Goal: Information Seeking & Learning: Learn about a topic

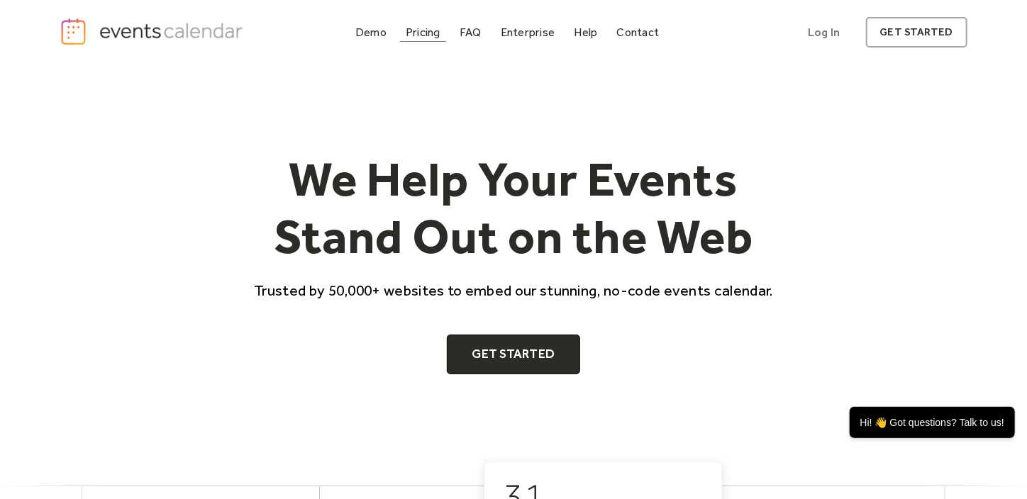
click at [430, 30] on div "Pricing" at bounding box center [423, 32] width 35 height 8
click at [424, 36] on div "Pricing" at bounding box center [423, 32] width 35 height 8
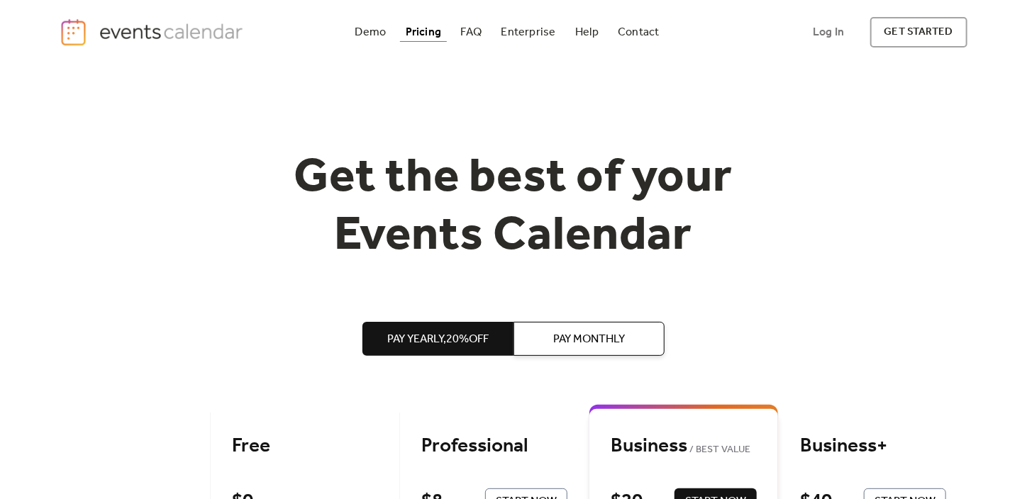
click at [374, 35] on div "Demo" at bounding box center [370, 32] width 31 height 8
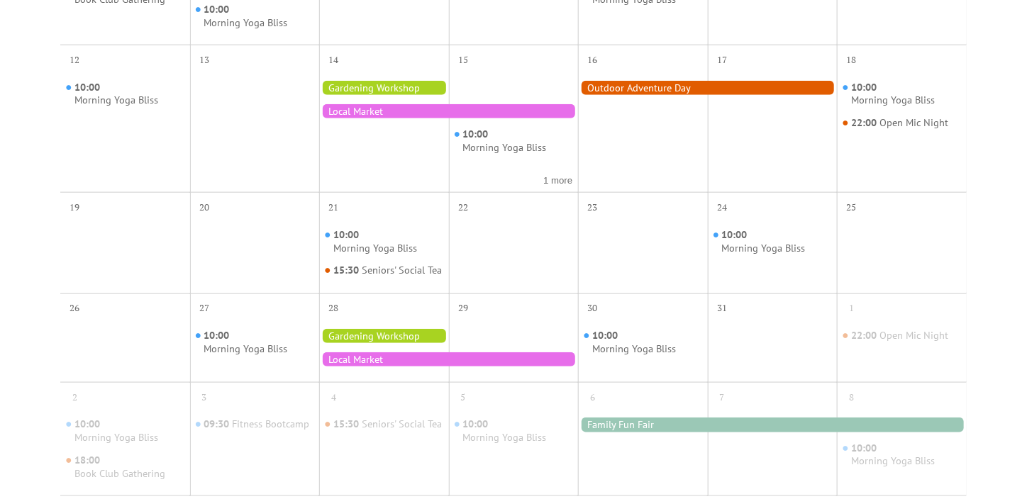
scroll to position [362, 0]
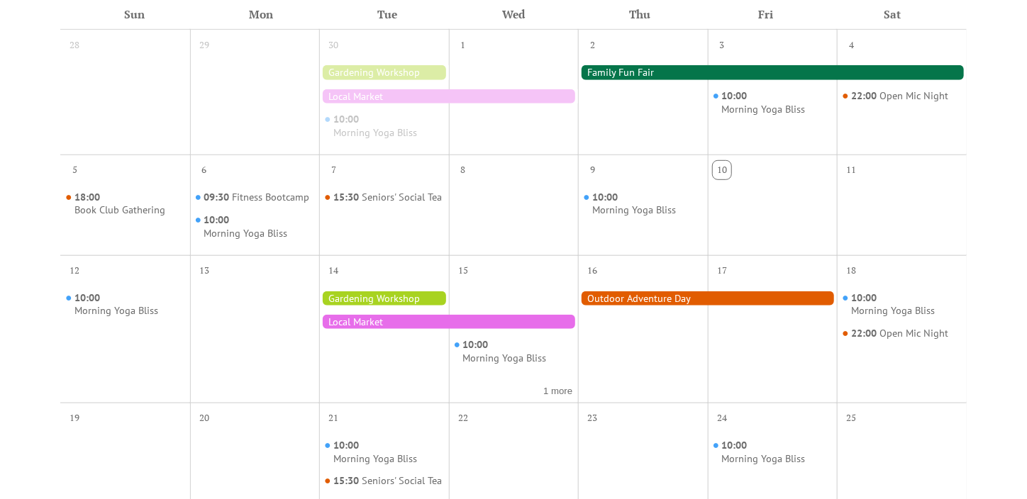
click at [371, 92] on div at bounding box center [448, 96] width 259 height 14
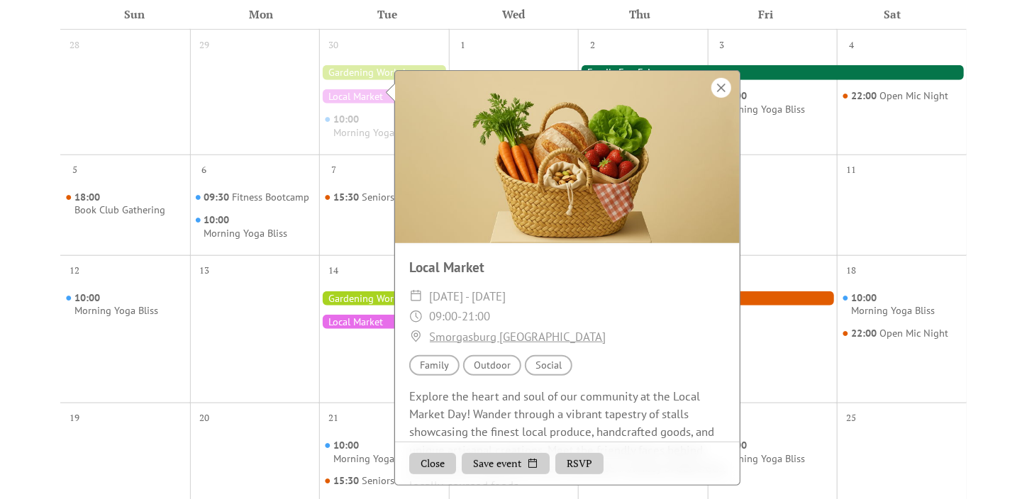
click at [717, 94] on div at bounding box center [721, 88] width 20 height 20
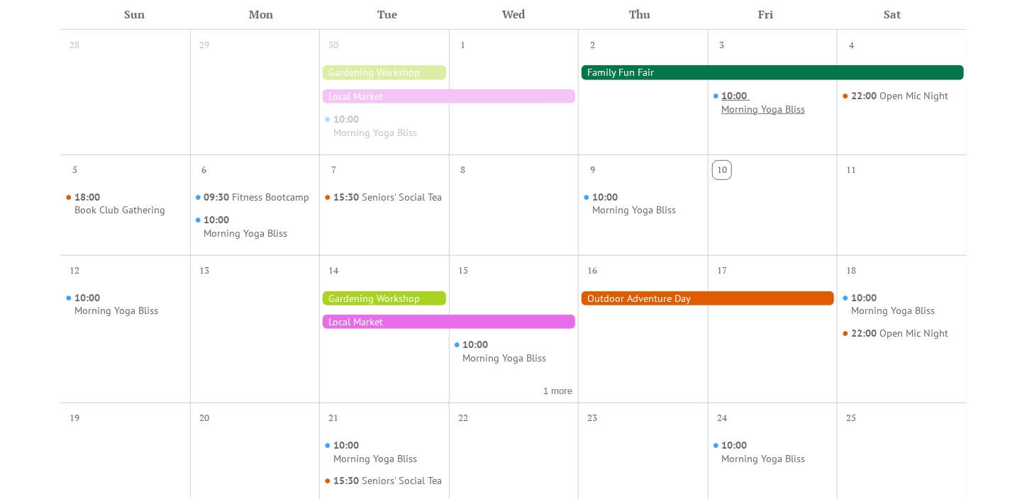
click at [735, 104] on div "Morning Yoga Bliss" at bounding box center [763, 109] width 84 height 13
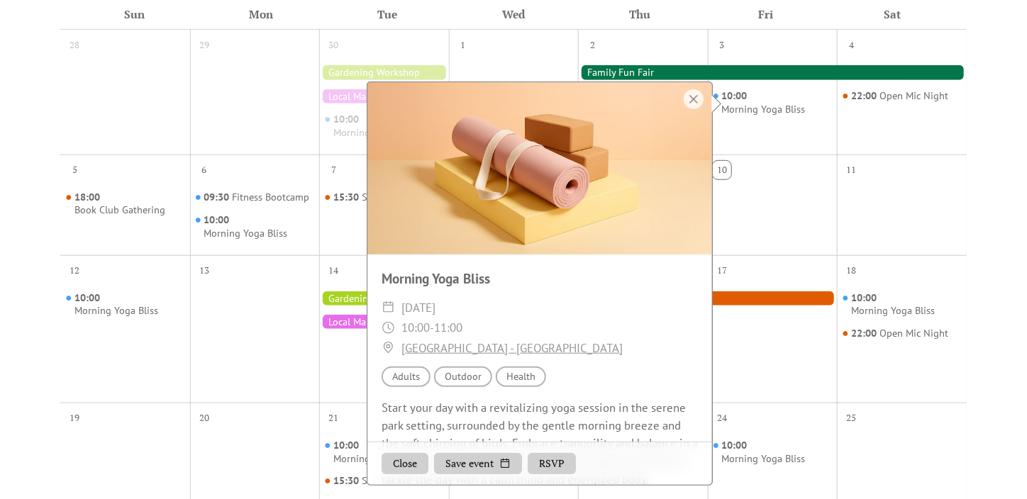
click at [768, 149] on div "3 10:00 Morning Yoga Bliss" at bounding box center [773, 92] width 130 height 125
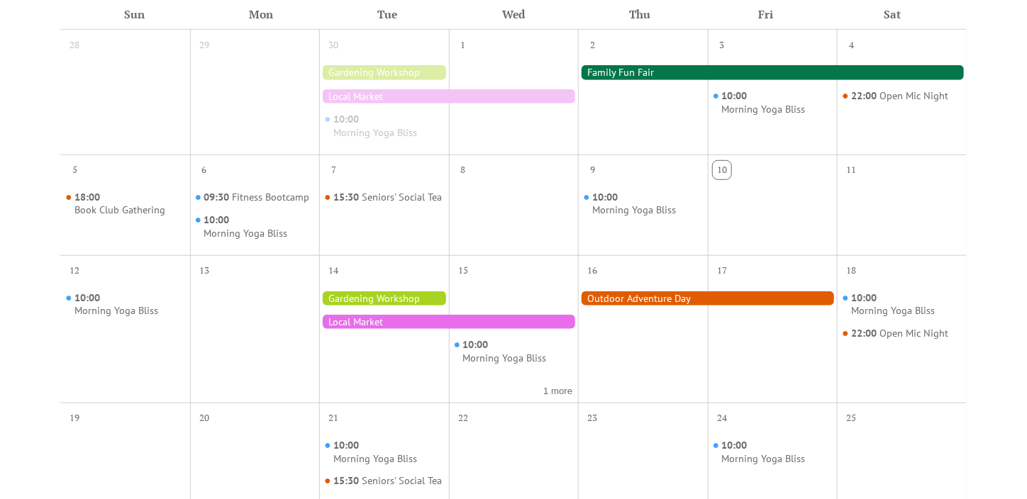
click at [717, 173] on div "10" at bounding box center [721, 170] width 18 height 18
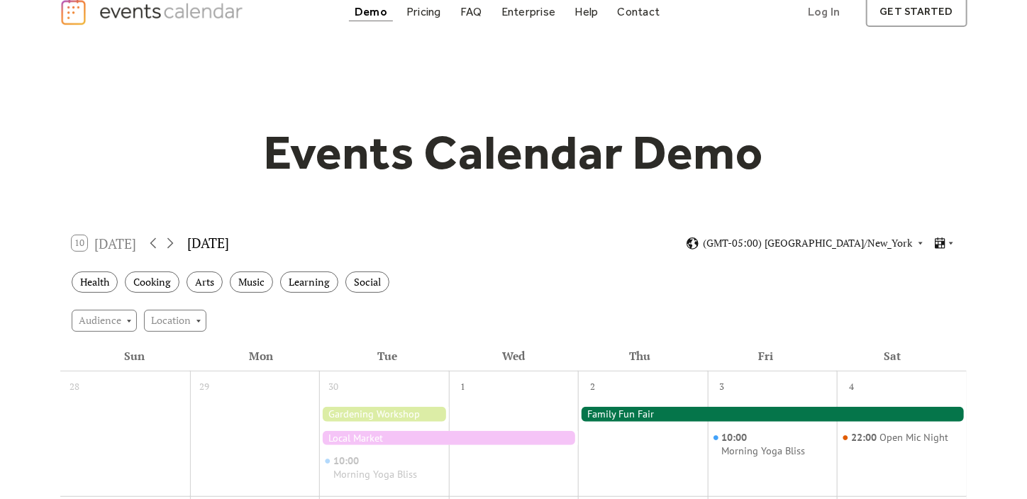
scroll to position [8, 0]
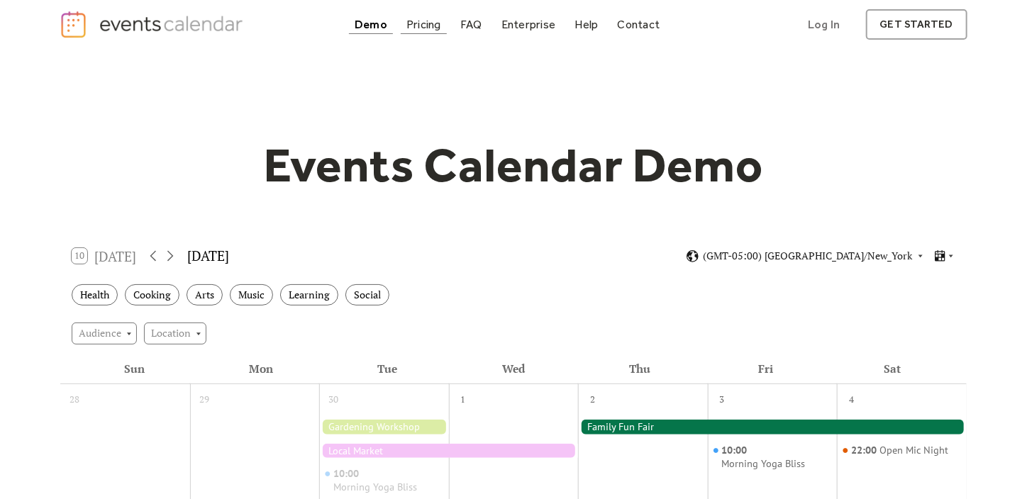
click at [435, 26] on div "Pricing" at bounding box center [423, 25] width 35 height 8
